Goal: Ask a question

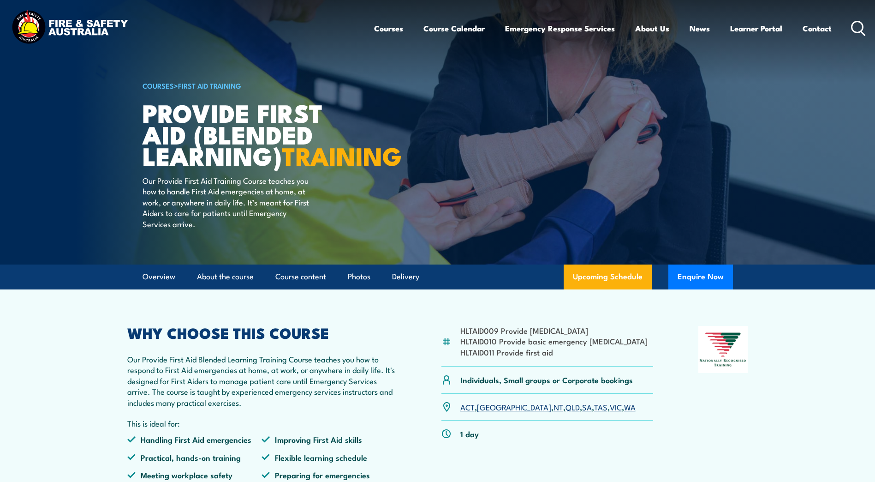
click at [316, 398] on p "Our Provide First Aid Blended Learning Training Course teaches you how to respo…" at bounding box center [261, 380] width 269 height 54
drag, startPoint x: 316, startPoint y: 398, endPoint x: 258, endPoint y: 392, distance: 58.0
click at [259, 392] on p "Our Provide First Aid Blended Learning Training Course teaches you how to respo…" at bounding box center [261, 380] width 269 height 54
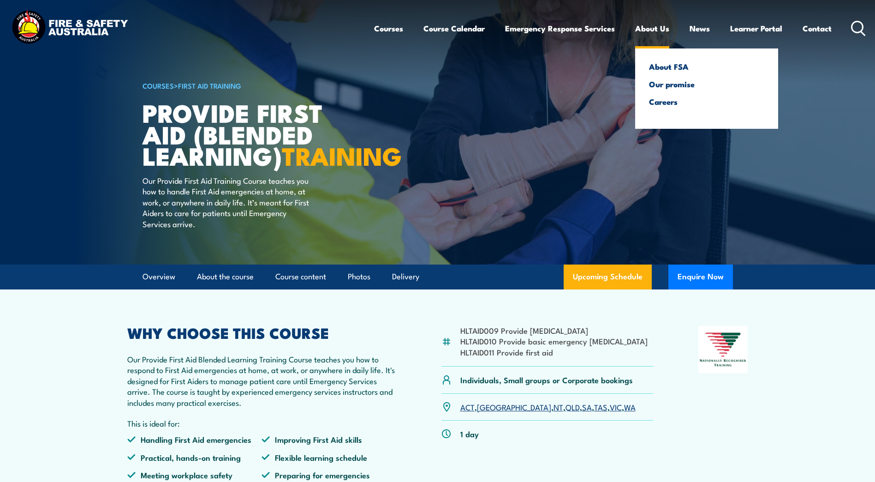
click at [652, 25] on link "About Us" at bounding box center [652, 28] width 34 height 24
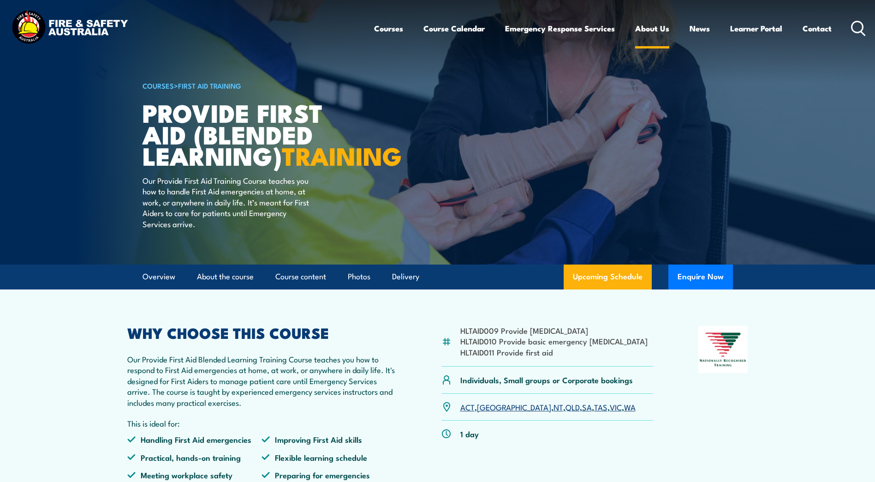
click at [658, 28] on link "About Us" at bounding box center [652, 28] width 34 height 24
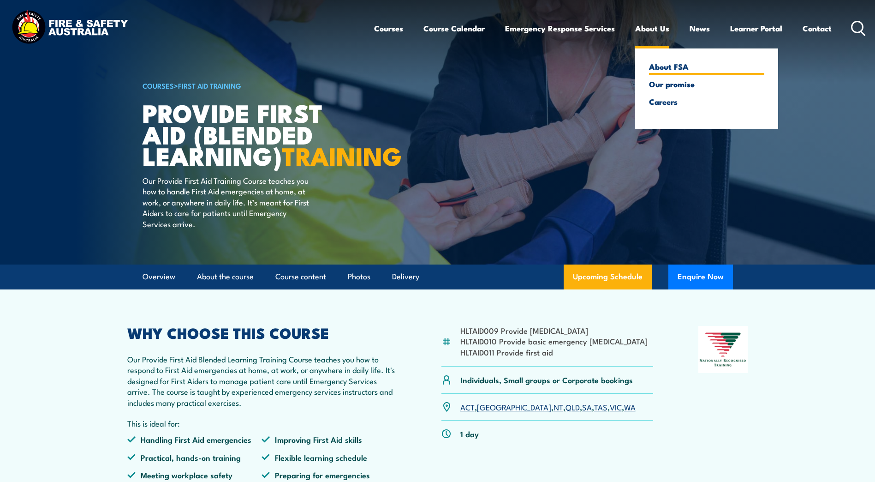
click at [677, 66] on link "About FSA" at bounding box center [706, 66] width 115 height 8
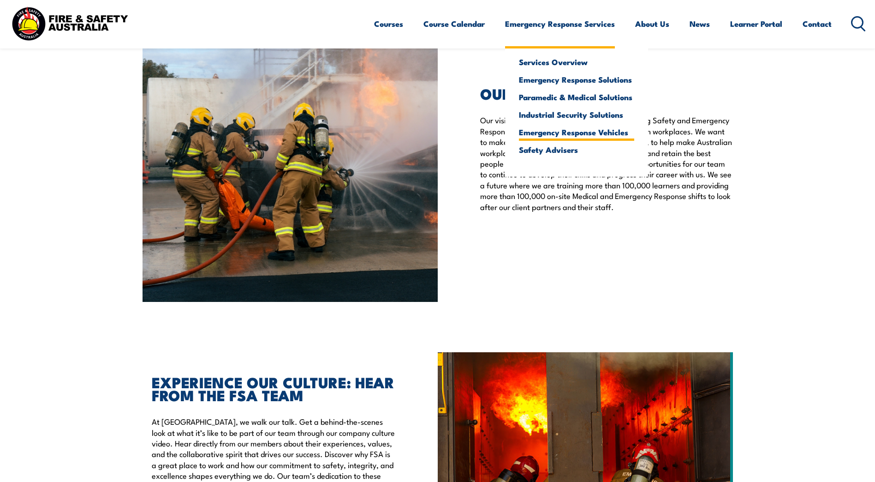
scroll to position [1798, 0]
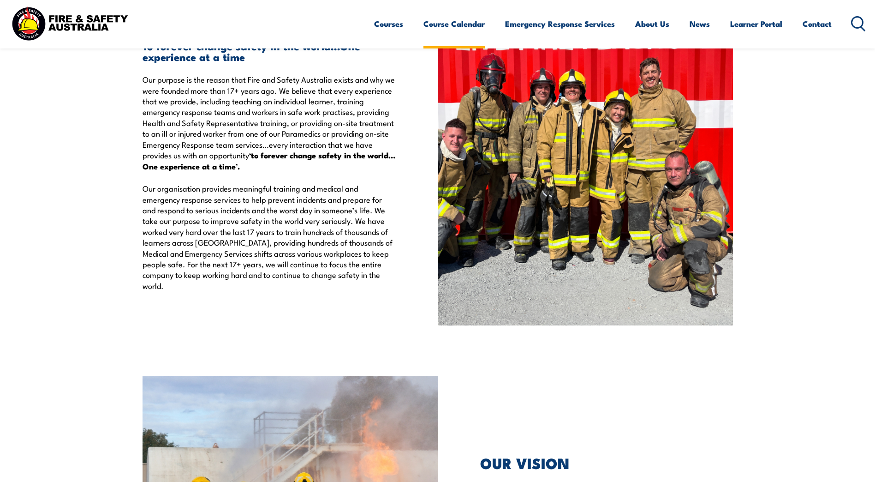
click at [456, 24] on link "Course Calendar" at bounding box center [454, 24] width 61 height 24
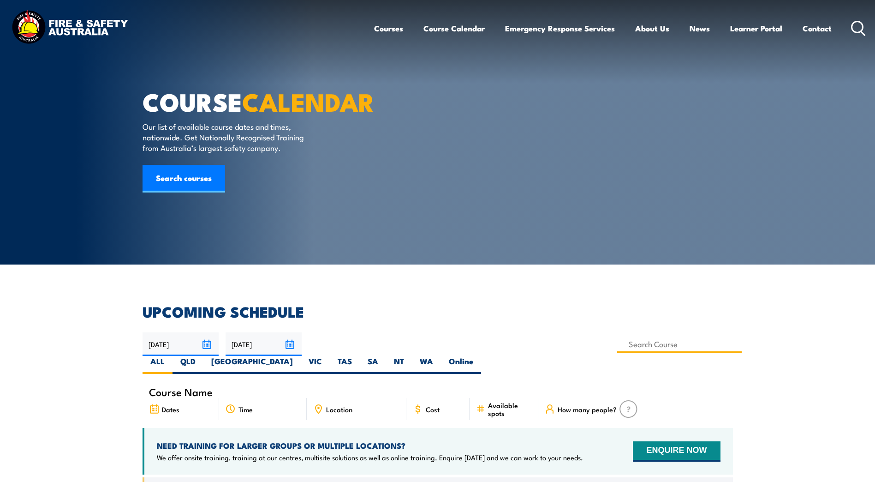
click at [617, 341] on input at bounding box center [679, 344] width 125 height 18
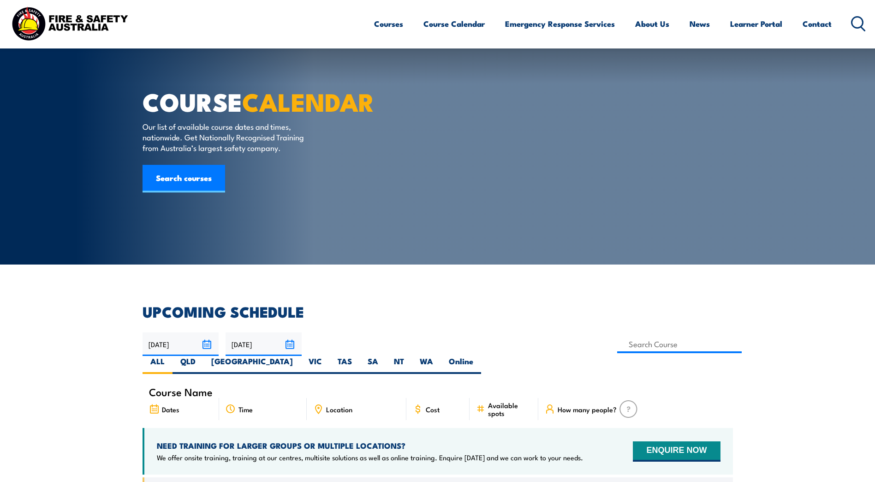
scroll to position [92, 0]
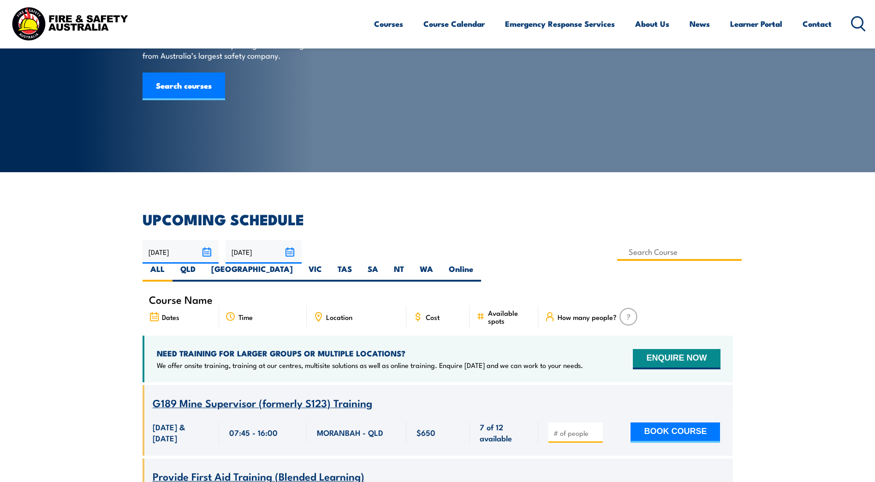
click at [617, 257] on input at bounding box center [679, 252] width 125 height 18
type input "Provide Cardiopulmonary Resuscitation Training"
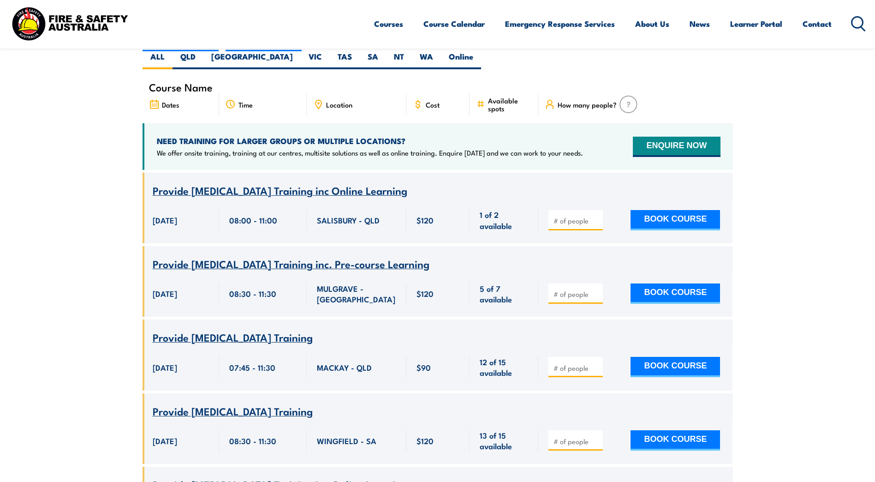
scroll to position [166, 0]
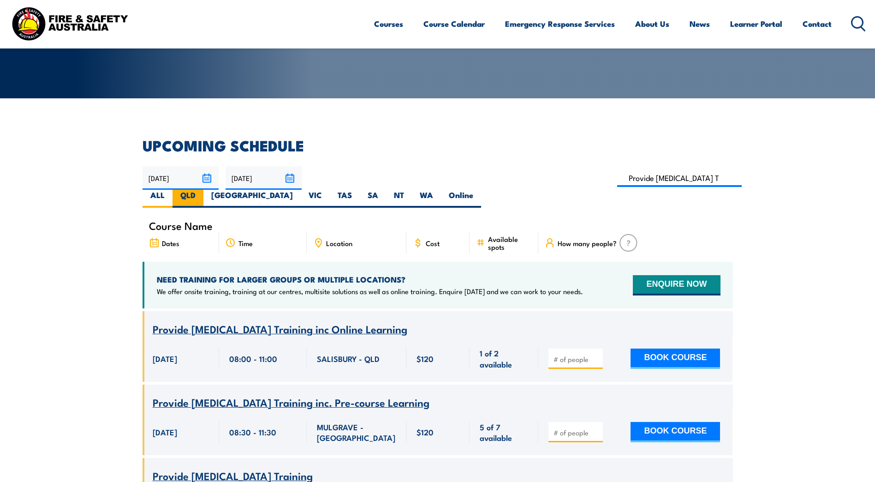
click at [204, 190] on label "QLD" at bounding box center [188, 199] width 31 height 18
click at [202, 190] on input "QLD" at bounding box center [199, 193] width 6 height 6
radio input "true"
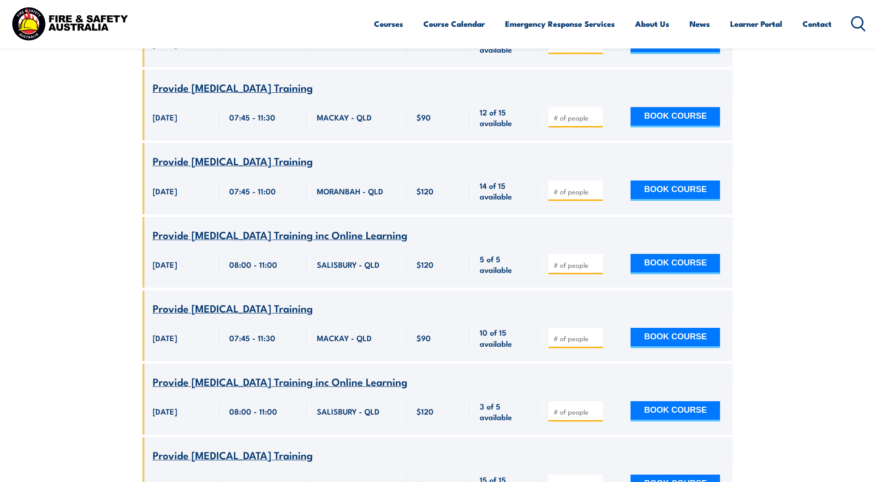
scroll to position [600, 0]
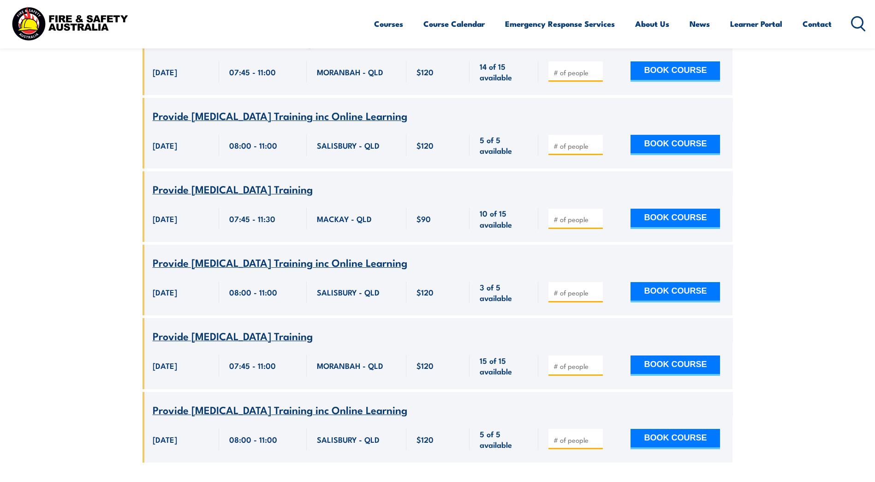
click at [335, 140] on span "SALISBURY - QLD" at bounding box center [348, 145] width 63 height 11
drag, startPoint x: 335, startPoint y: 124, endPoint x: 350, endPoint y: 134, distance: 17.5
click at [342, 140] on span "SALISBURY - QLD" at bounding box center [348, 145] width 63 height 11
drag, startPoint x: 350, startPoint y: 134, endPoint x: 407, endPoint y: 151, distance: 59.3
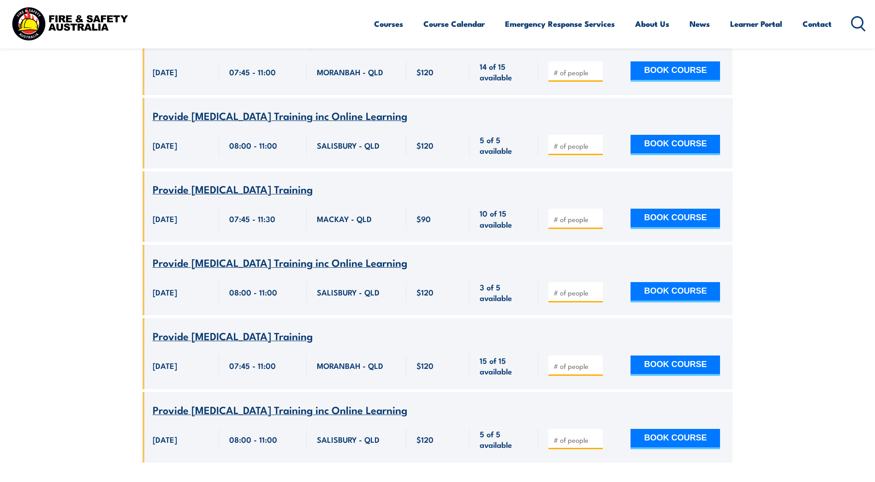
click at [407, 151] on div "Course Name Provide cardiopulmonary resuscitation Training inc Online Learning" at bounding box center [438, 176] width 591 height 599
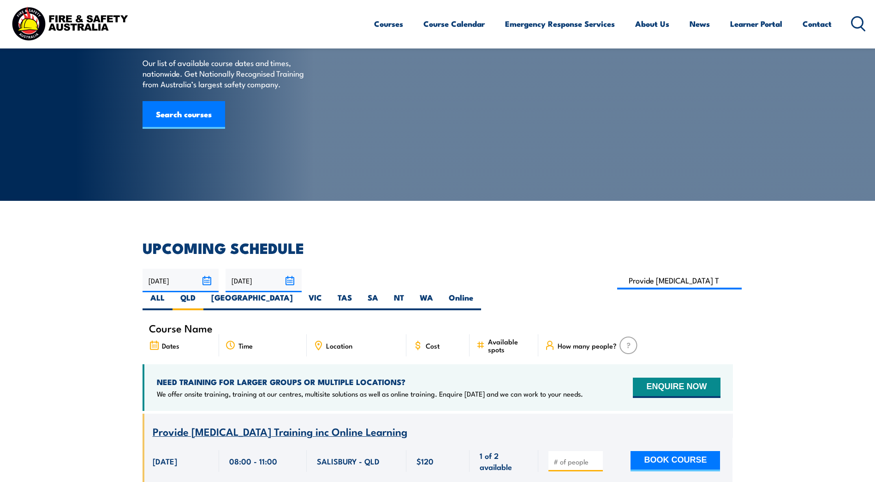
scroll to position [0, 0]
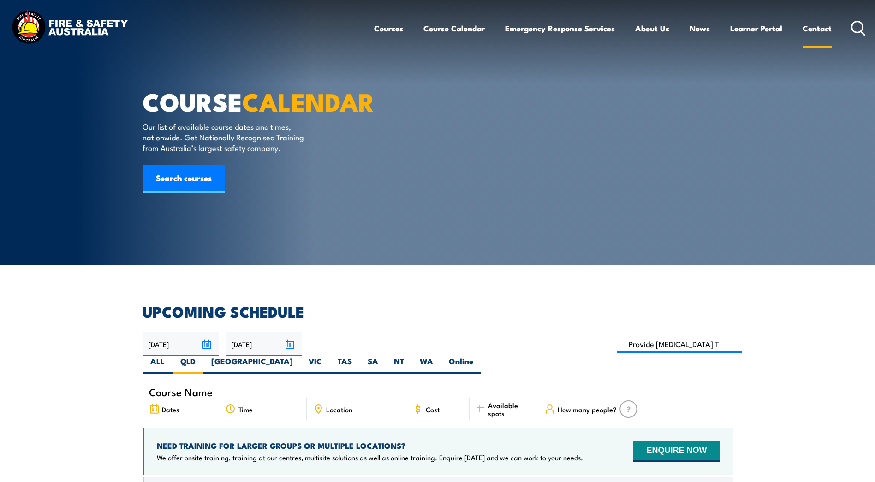
click at [821, 28] on link "Contact" at bounding box center [817, 28] width 29 height 24
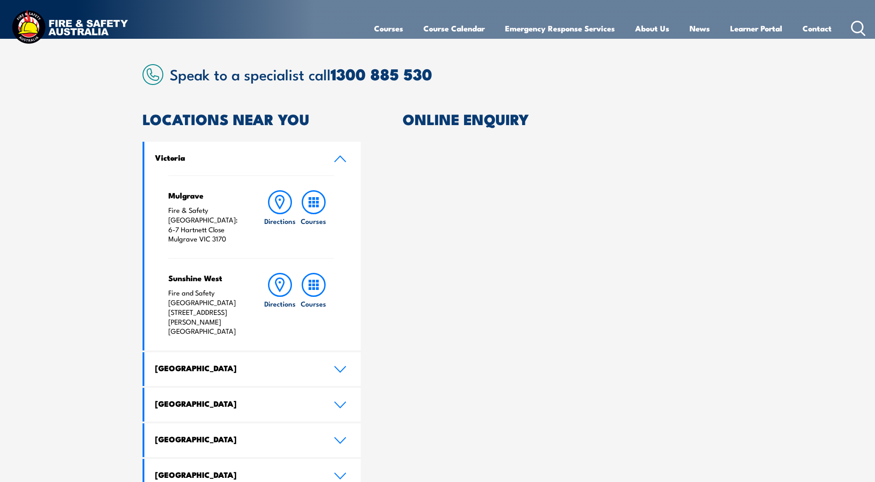
scroll to position [277, 0]
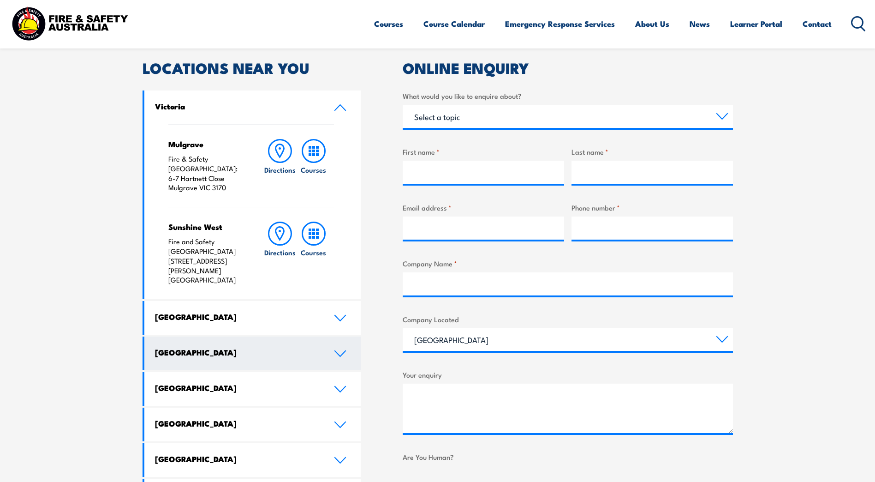
click at [341, 350] on icon at bounding box center [340, 353] width 12 height 7
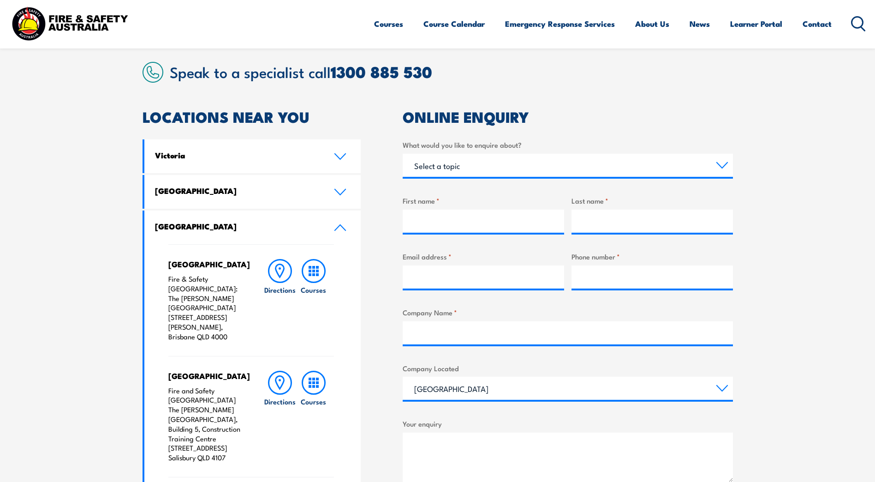
scroll to position [231, 0]
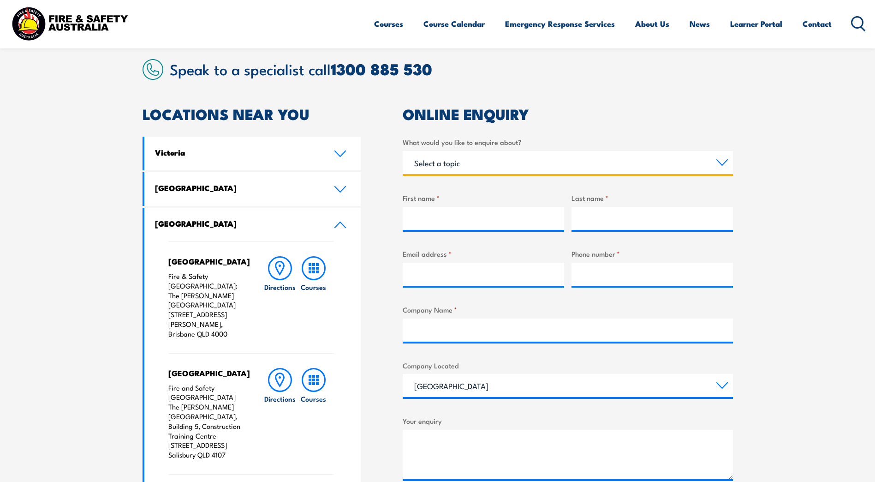
click at [527, 161] on select "Select a topic Training Emergency Response Services General Enquiry" at bounding box center [568, 162] width 330 height 23
select select "Training"
click at [403, 151] on select "Select a topic Training Emergency Response Services General Enquiry" at bounding box center [568, 162] width 330 height 23
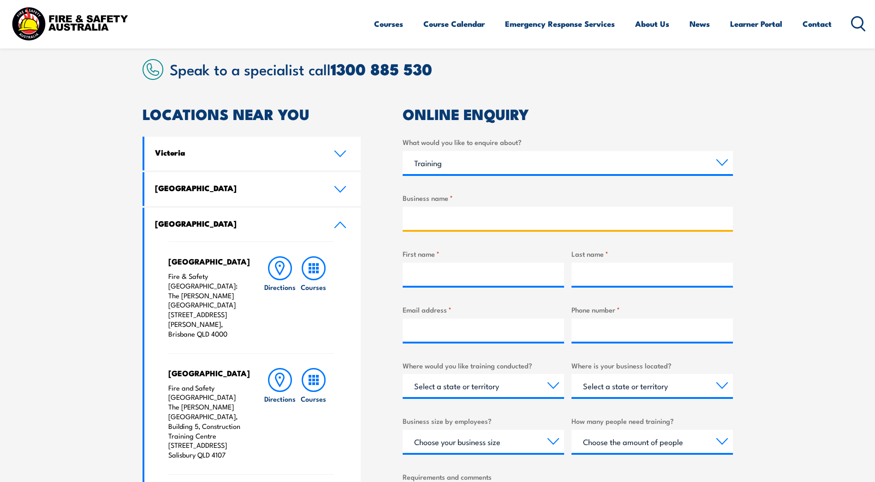
click at [486, 212] on input "Business name *" at bounding box center [568, 218] width 330 height 23
type input "Hymix Aust."
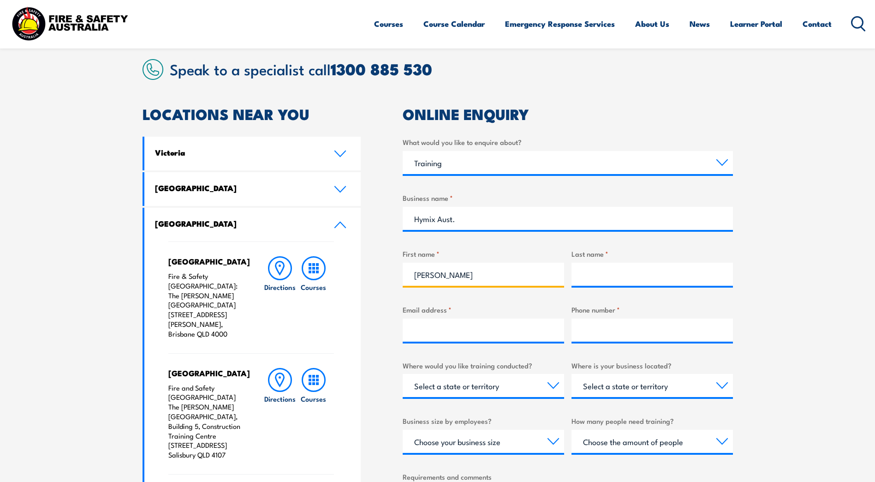
type input "[PERSON_NAME]"
type input "Govus"
type input "[PERSON_NAME][EMAIL_ADDRESS][DOMAIN_NAME]"
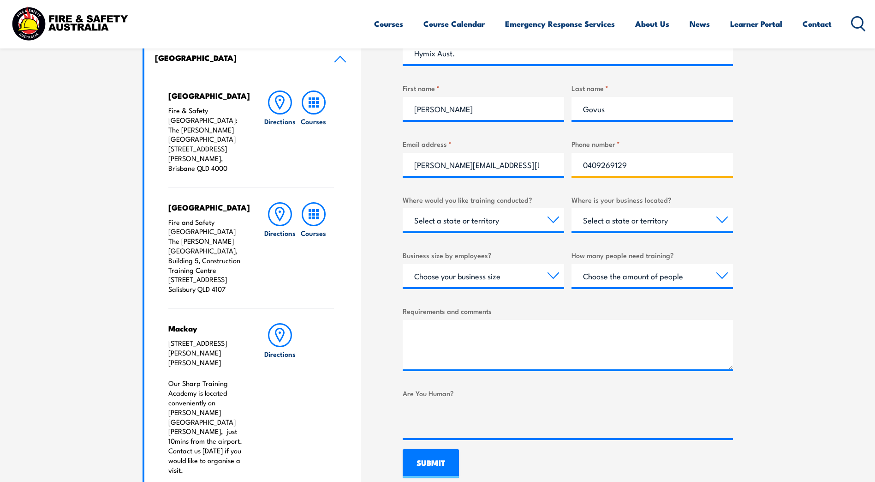
scroll to position [415, 0]
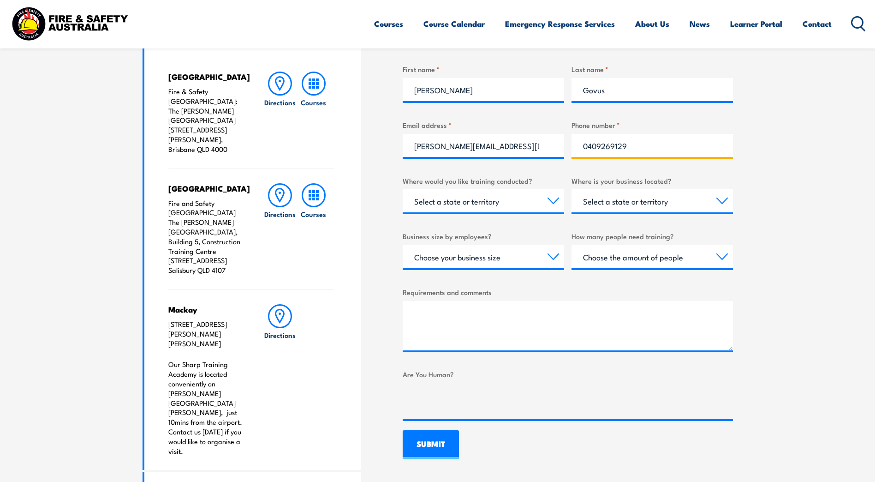
type input "0409269129"
click at [511, 201] on select "Select a state or territory Nationally - multiple locations [GEOGRAPHIC_DATA] […" at bounding box center [484, 200] width 162 height 23
select select "QLD"
click at [403, 189] on select "Select a state or territory Nationally - multiple locations [GEOGRAPHIC_DATA] […" at bounding box center [484, 200] width 162 height 23
click at [679, 205] on select "Select a state or territory [GEOGRAPHIC_DATA] [GEOGRAPHIC_DATA] [GEOGRAPHIC_DAT…" at bounding box center [653, 200] width 162 height 23
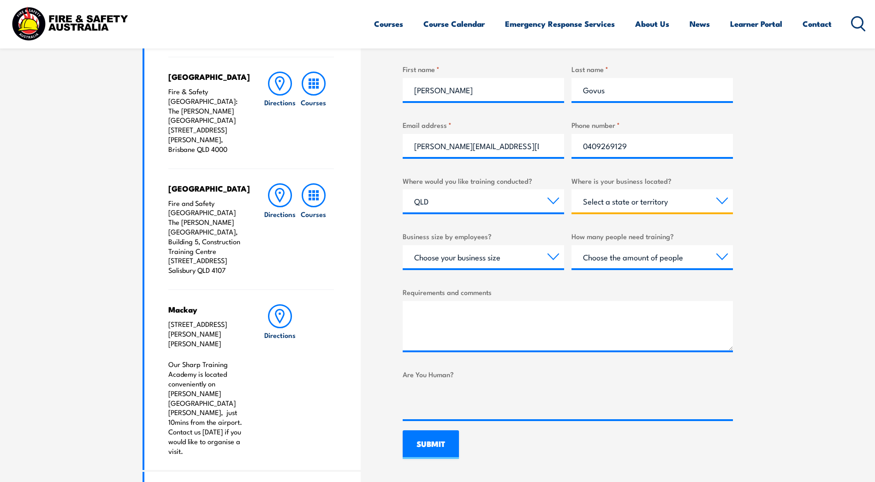
select select "QLD"
click at [572, 189] on select "Select a state or territory [GEOGRAPHIC_DATA] [GEOGRAPHIC_DATA] [GEOGRAPHIC_DAT…" at bounding box center [653, 200] width 162 height 23
click at [496, 260] on select "Choose your business size 1 to 19 20 to 199 200+" at bounding box center [484, 256] width 162 height 23
select select "20 to 199"
click at [403, 245] on select "Choose your business size 1 to 19 20 to 199 200+" at bounding box center [484, 256] width 162 height 23
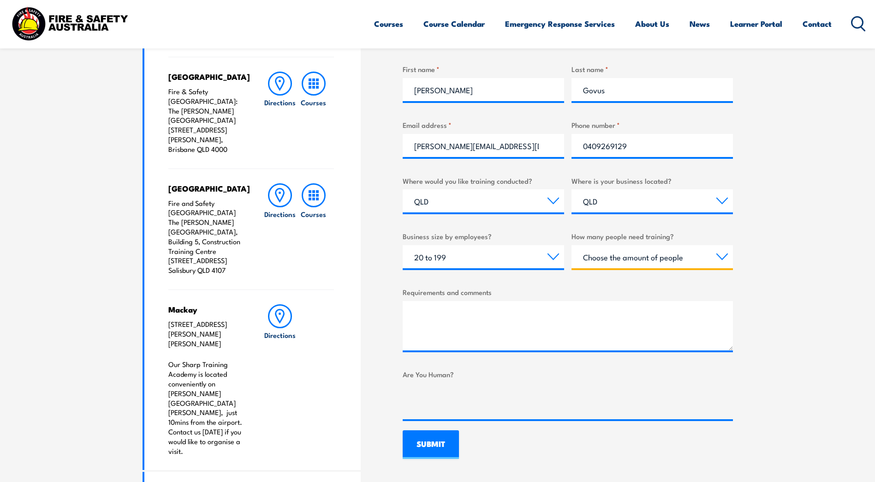
click at [659, 259] on select "Choose the amount of people 1 to 4 5 to 19 20+" at bounding box center [653, 256] width 162 height 23
select select "5 to 19"
click at [572, 245] on select "Choose the amount of people 1 to 4 5 to 19 20+" at bounding box center [653, 256] width 162 height 23
click at [495, 312] on textarea "Requirements and comments" at bounding box center [568, 325] width 330 height 49
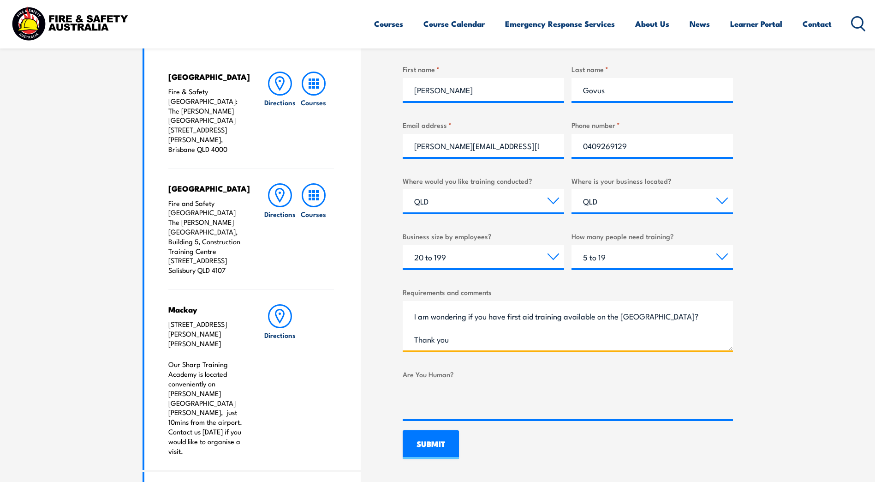
scroll to position [37, 0]
type textarea "Hello, I am wondering if you have first aid training available on the [GEOGRAPH…"
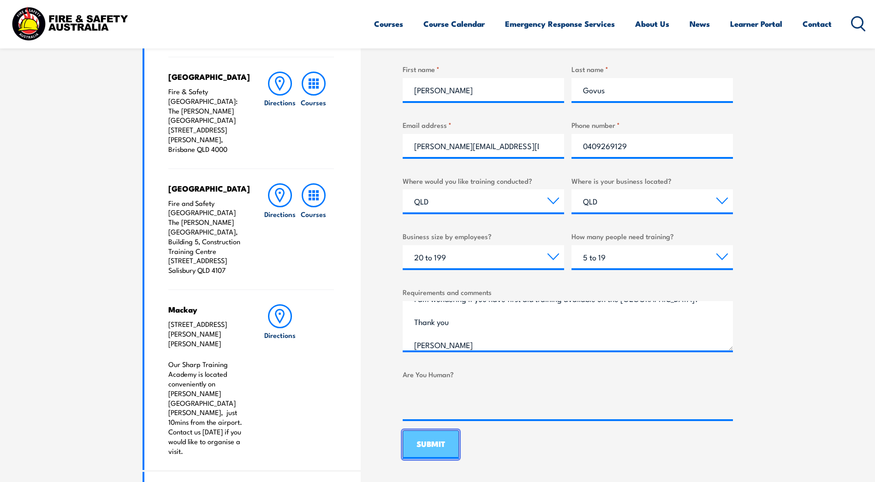
click at [442, 444] on input "SUBMIT" at bounding box center [431, 444] width 56 height 29
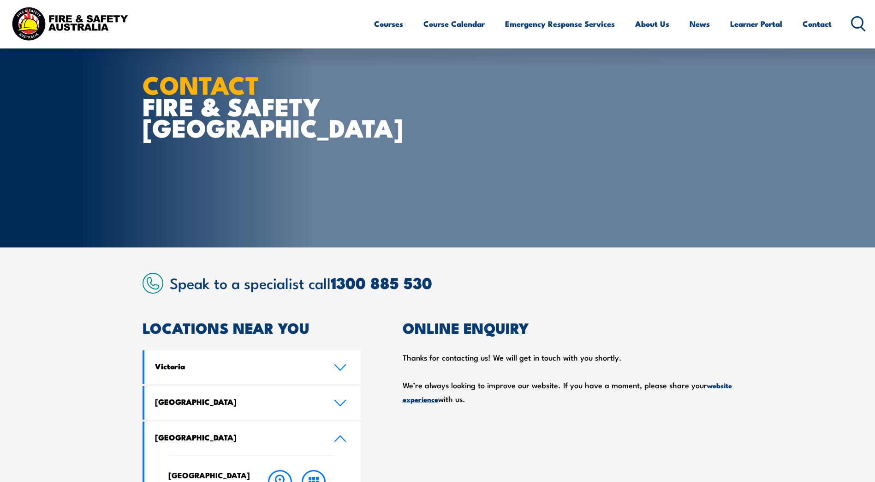
scroll to position [0, 0]
